Goal: Find specific page/section: Find specific page/section

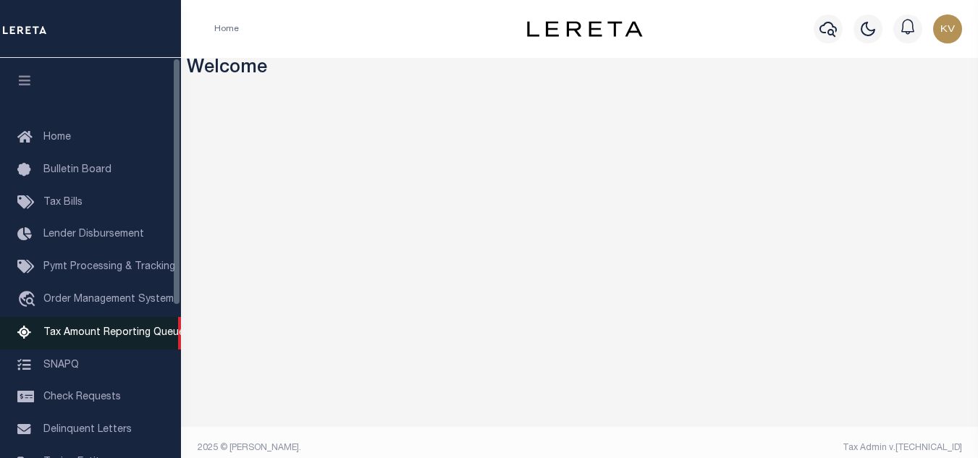
click at [161, 335] on span "Tax Amount Reporting Queue" at bounding box center [113, 333] width 141 height 10
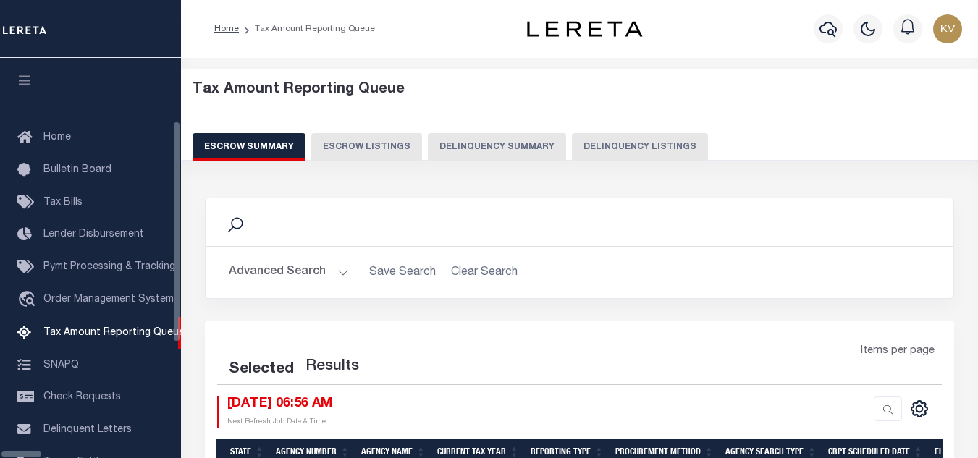
scroll to position [140, 0]
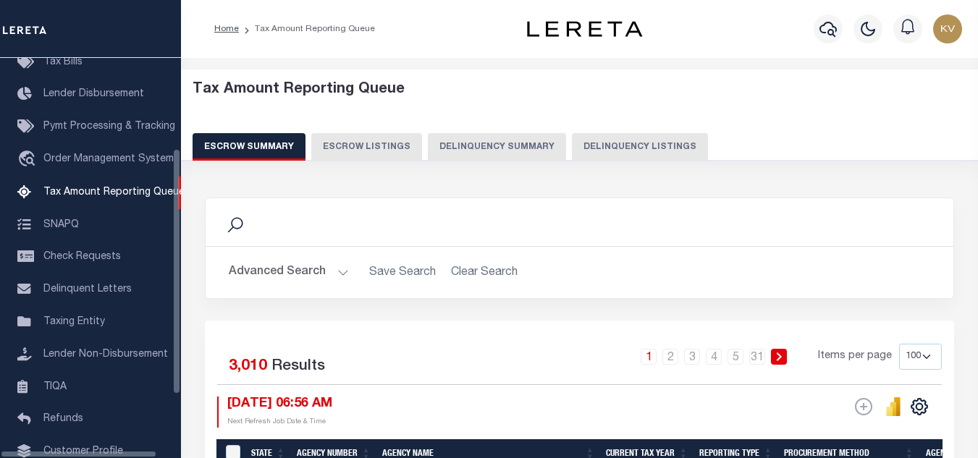
click at [608, 136] on button "Delinquency Listings" at bounding box center [640, 147] width 136 height 28
select select "100"
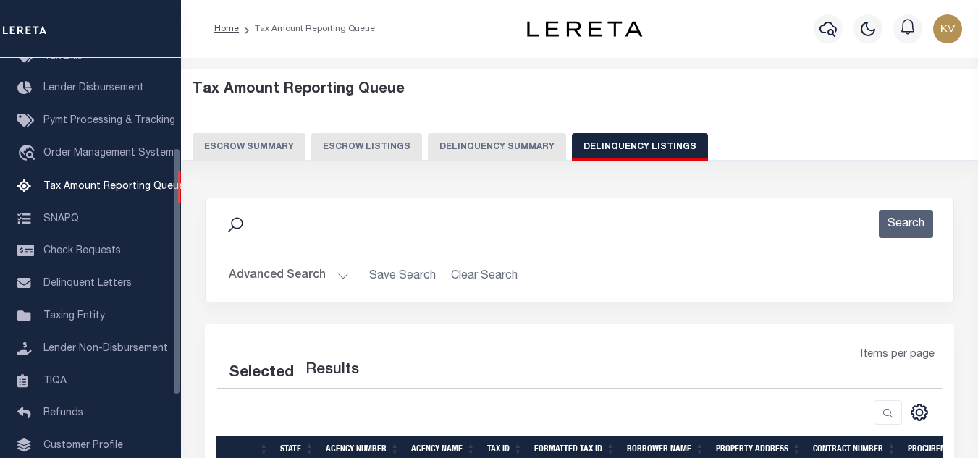
select select "100"
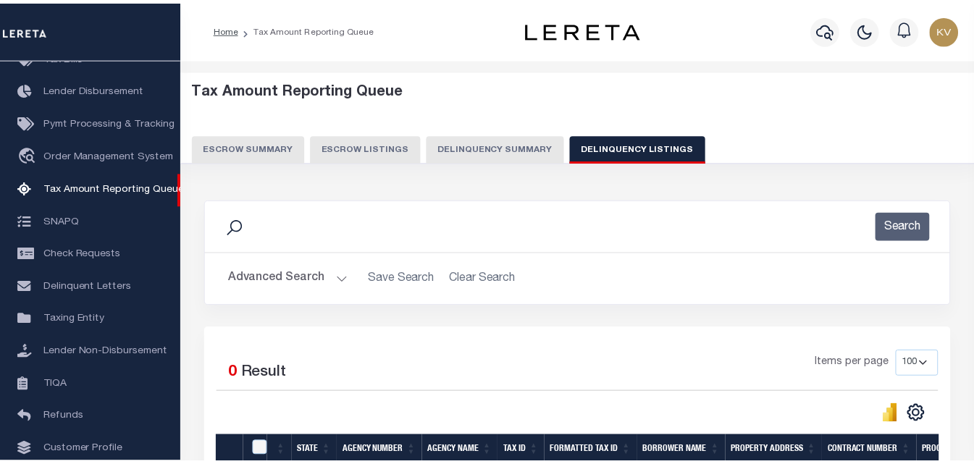
scroll to position [145, 0]
